Goal: Information Seeking & Learning: Find specific page/section

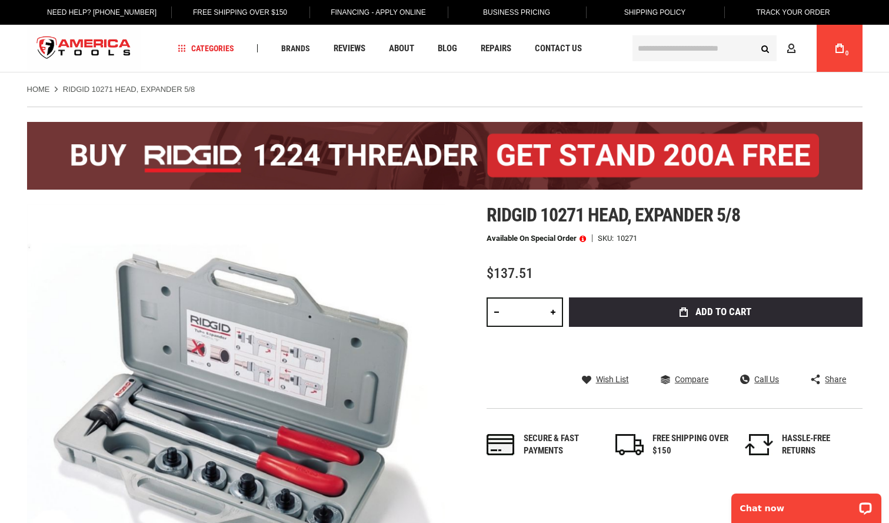
click at [39, 91] on link "Home" at bounding box center [38, 89] width 23 height 11
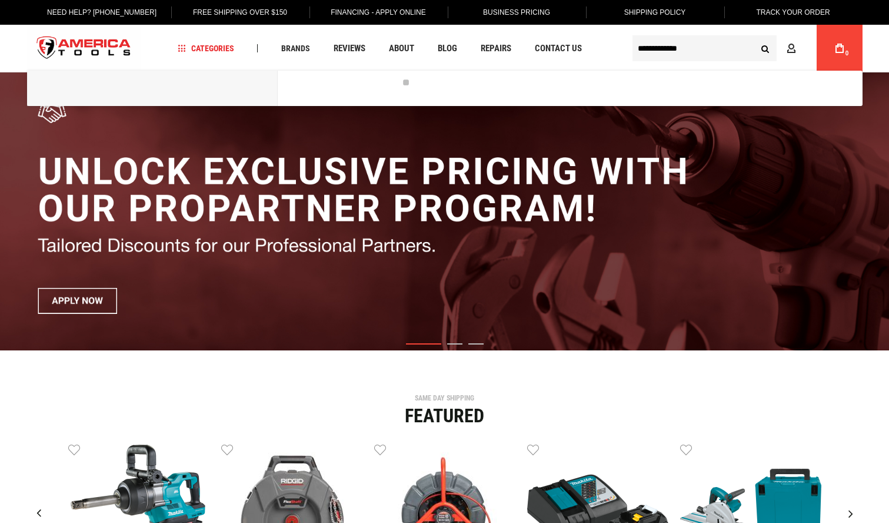
type input "**********"
click at [754, 37] on button "Search" at bounding box center [765, 48] width 22 height 22
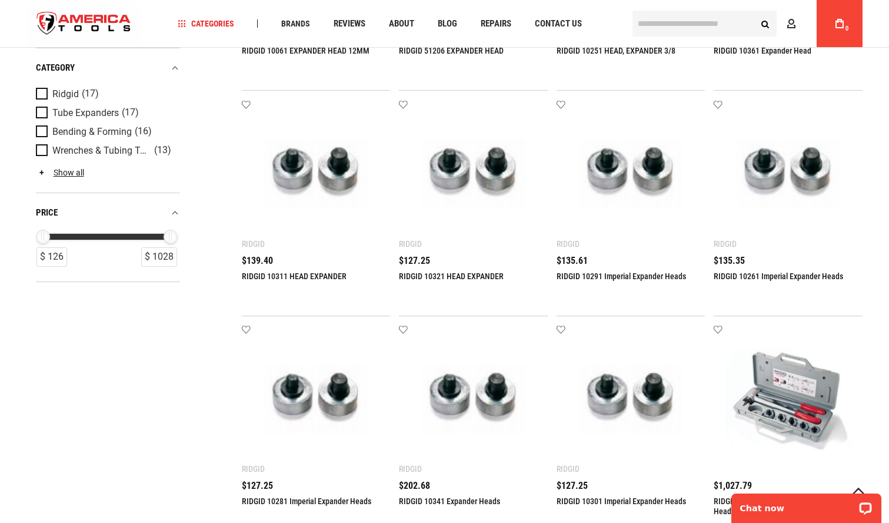
scroll to position [687, 0]
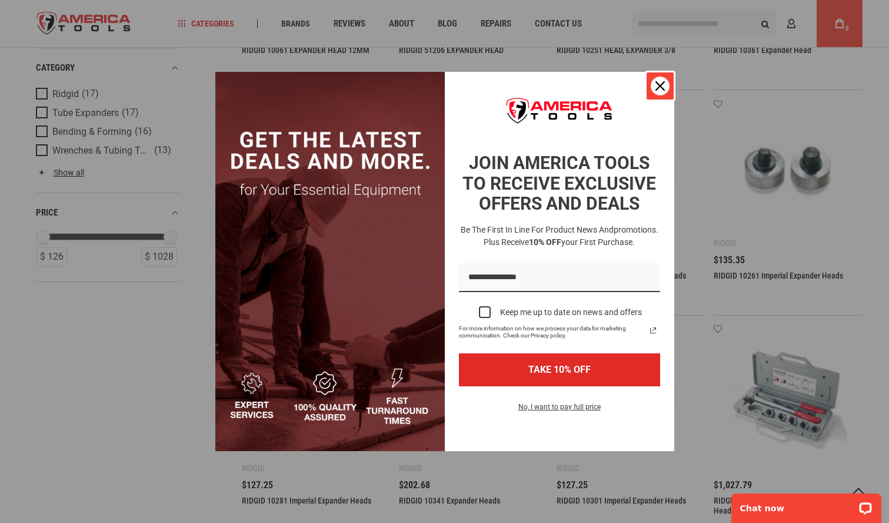
click at [664, 89] on icon "close icon" at bounding box center [660, 85] width 9 height 9
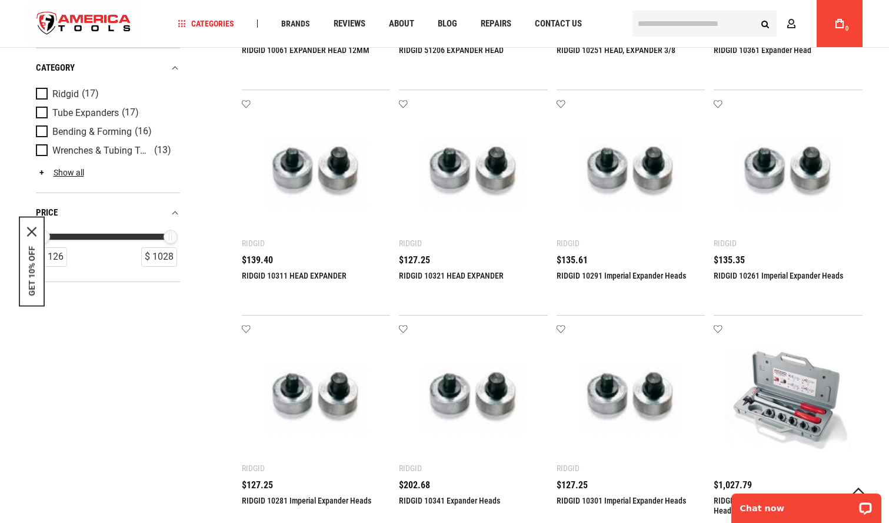
click at [721, 275] on link "RIDGID 10261 Imperial Expander Heads" at bounding box center [778, 275] width 129 height 9
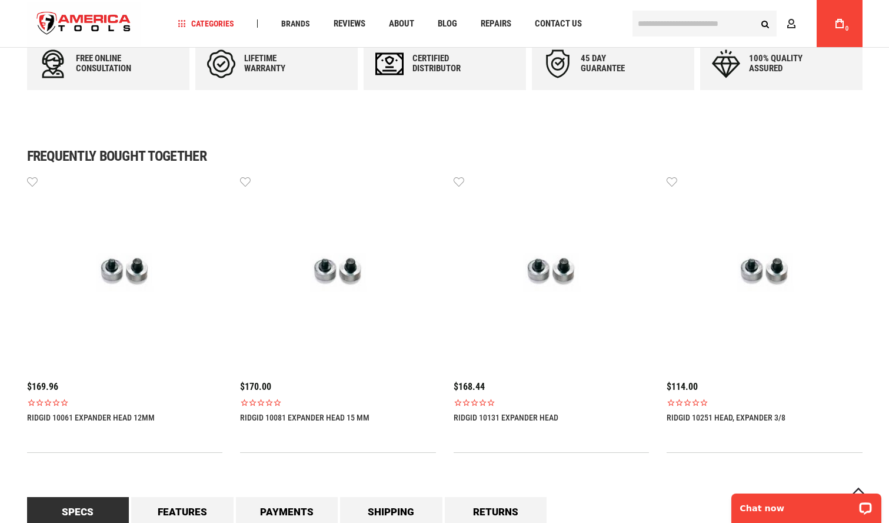
scroll to position [981, 0]
